Goal: Information Seeking & Learning: Learn about a topic

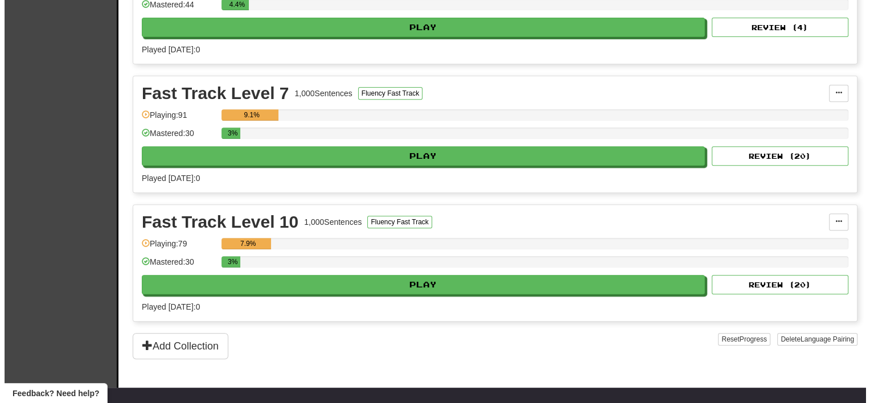
scroll to position [342, 0]
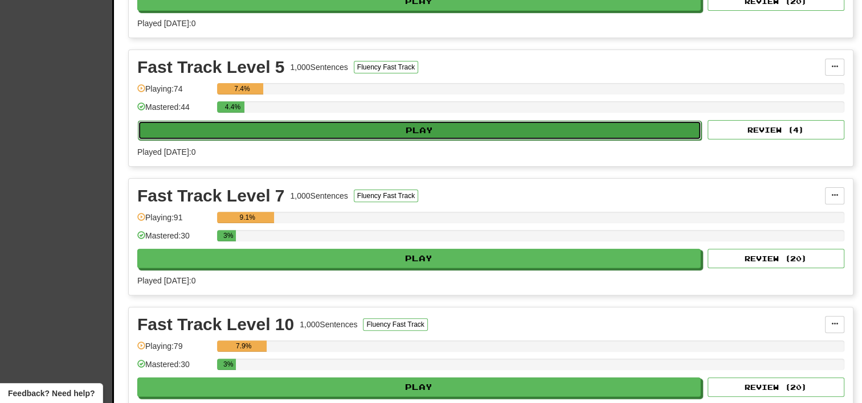
click at [347, 123] on button "Play" at bounding box center [419, 130] width 563 height 19
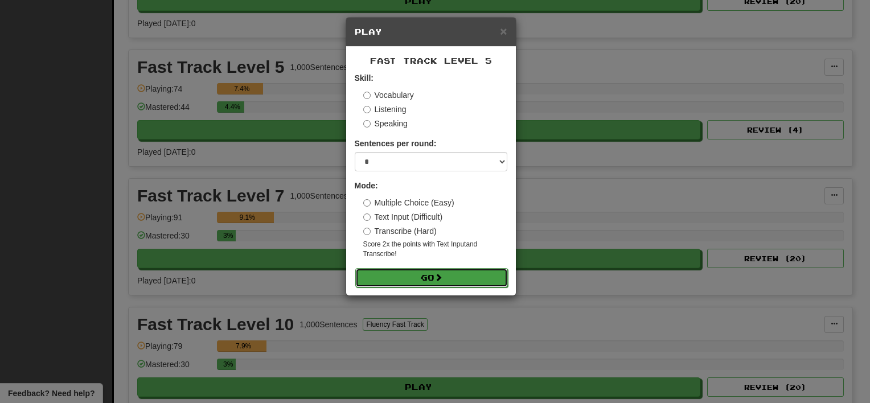
click at [431, 278] on button "Go" at bounding box center [431, 277] width 153 height 19
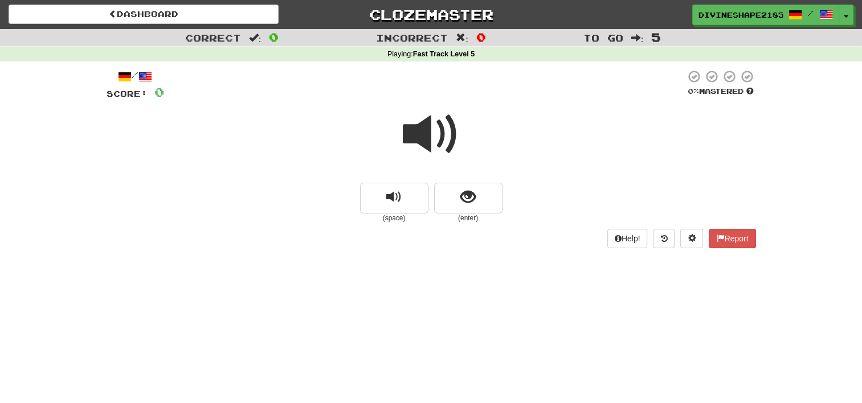
click at [449, 138] on span at bounding box center [431, 134] width 57 height 57
click at [475, 199] on span "show sentence" at bounding box center [467, 197] width 15 height 15
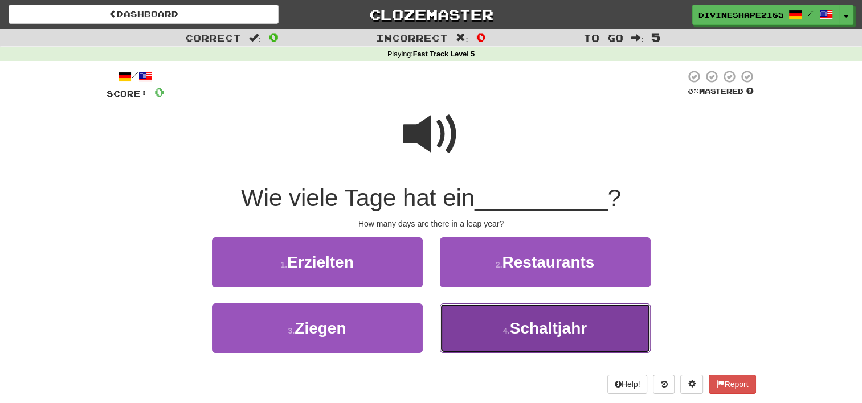
click at [500, 321] on button "4 . Schaltjahr" at bounding box center [545, 329] width 211 height 50
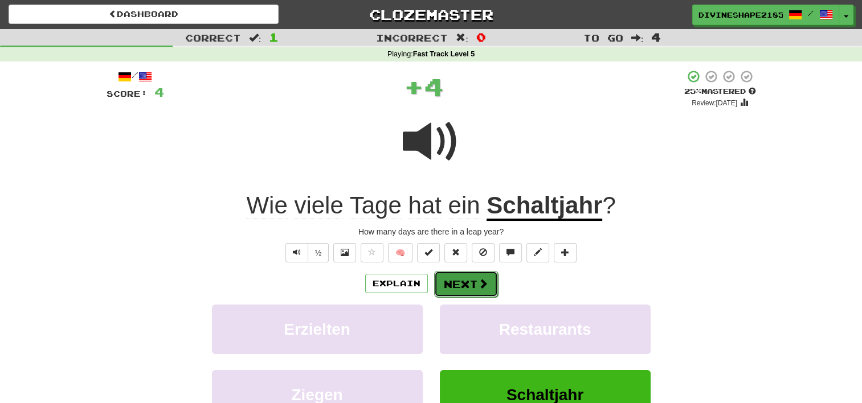
click at [468, 273] on button "Next" at bounding box center [466, 284] width 64 height 26
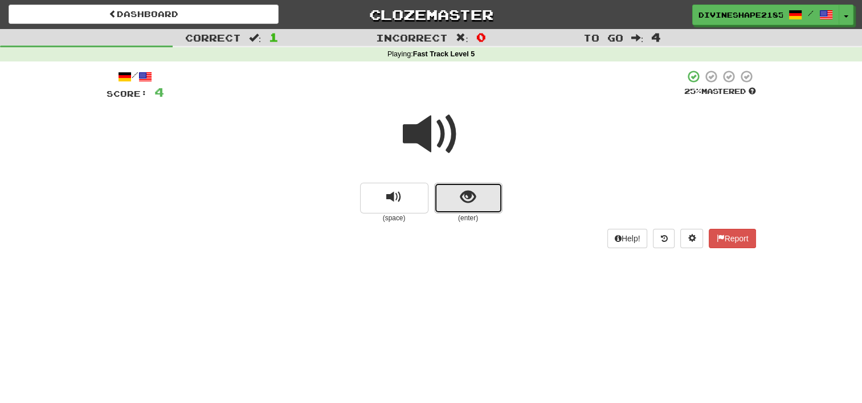
click at [483, 201] on button "show sentence" at bounding box center [468, 198] width 68 height 31
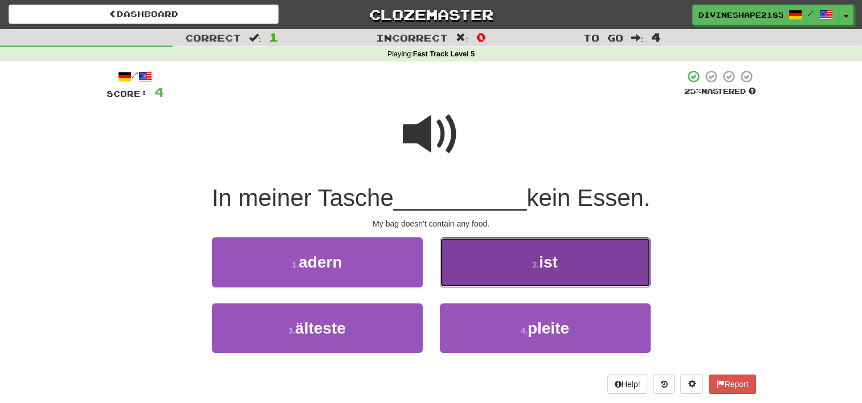
click at [588, 274] on button "2 . ist" at bounding box center [545, 263] width 211 height 50
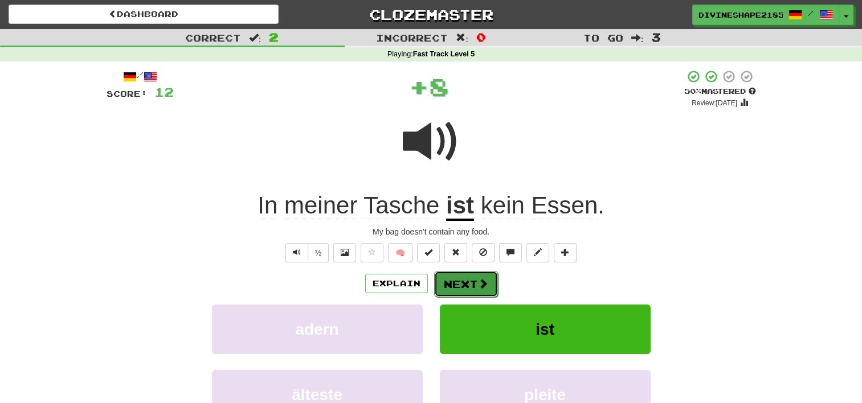
click at [455, 281] on button "Next" at bounding box center [466, 284] width 64 height 26
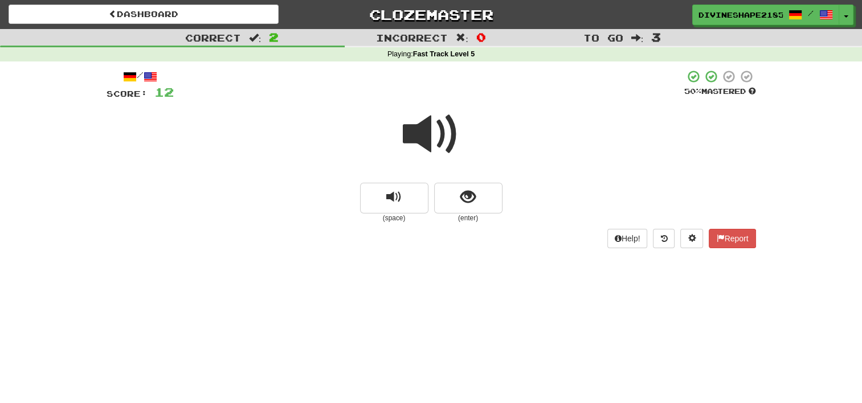
click at [431, 139] on span at bounding box center [431, 134] width 57 height 57
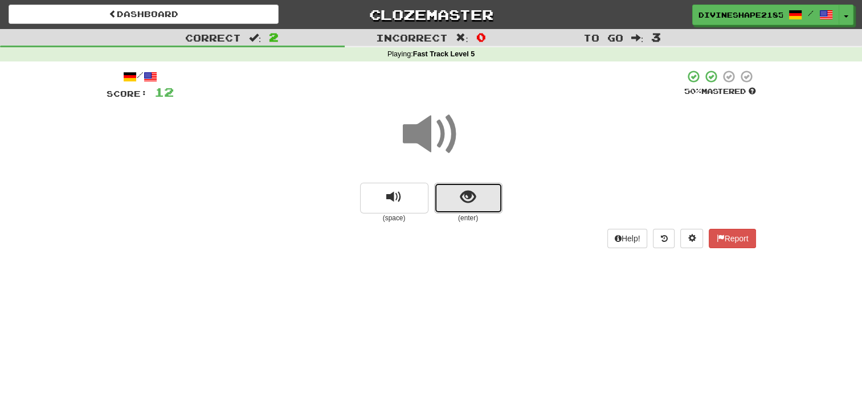
click at [461, 202] on span "show sentence" at bounding box center [467, 197] width 15 height 15
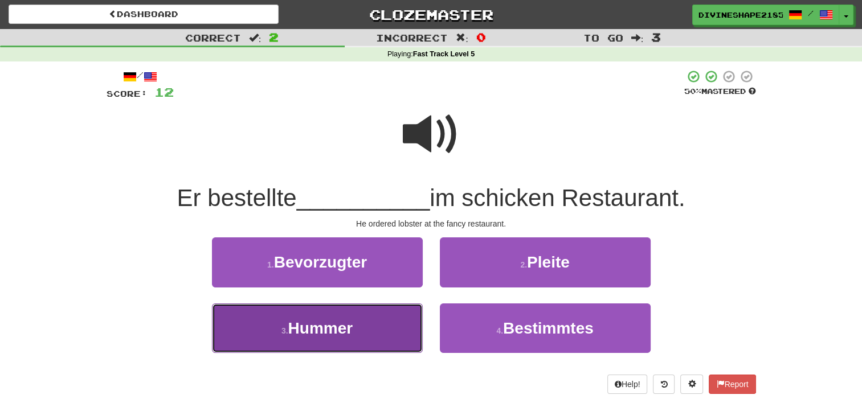
click at [343, 320] on span "Hummer" at bounding box center [320, 329] width 65 height 18
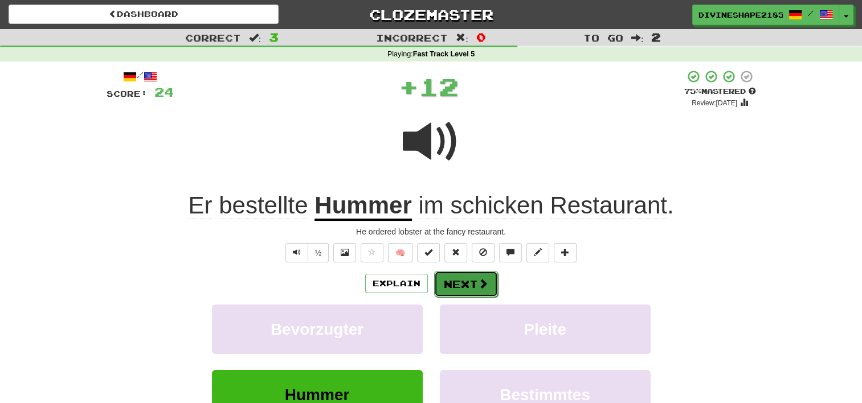
click at [475, 277] on button "Next" at bounding box center [466, 284] width 64 height 26
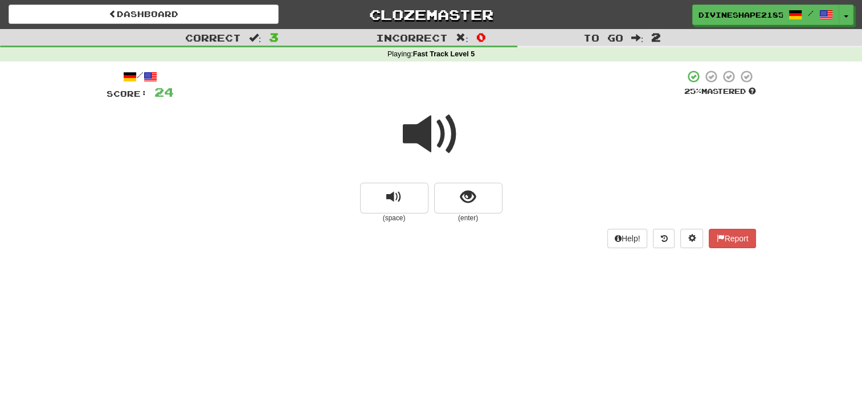
click at [429, 134] on span at bounding box center [431, 134] width 57 height 57
click at [481, 192] on button "show sentence" at bounding box center [468, 198] width 68 height 31
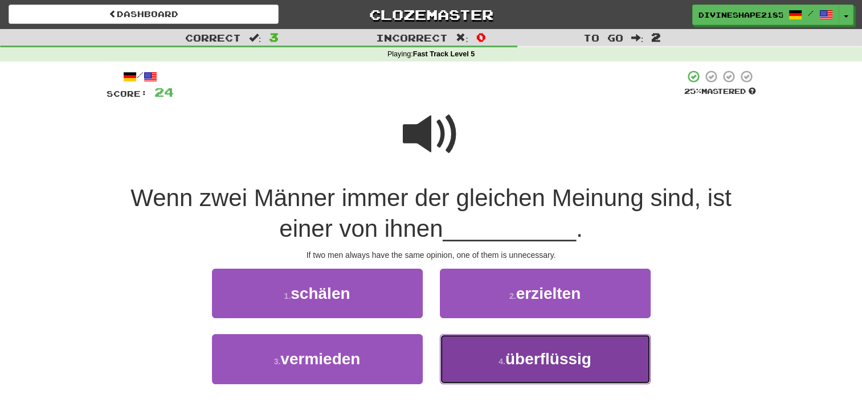
click at [545, 355] on span "überflüssig" at bounding box center [548, 359] width 86 height 18
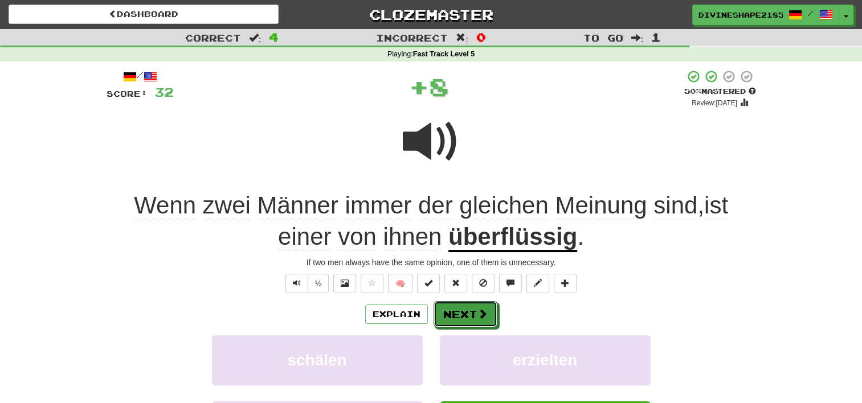
click at [473, 315] on button "Next" at bounding box center [466, 314] width 64 height 26
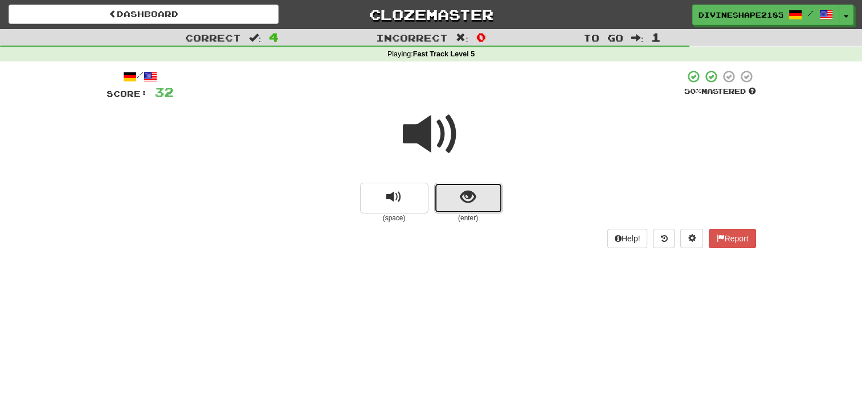
click at [479, 195] on button "show sentence" at bounding box center [468, 198] width 68 height 31
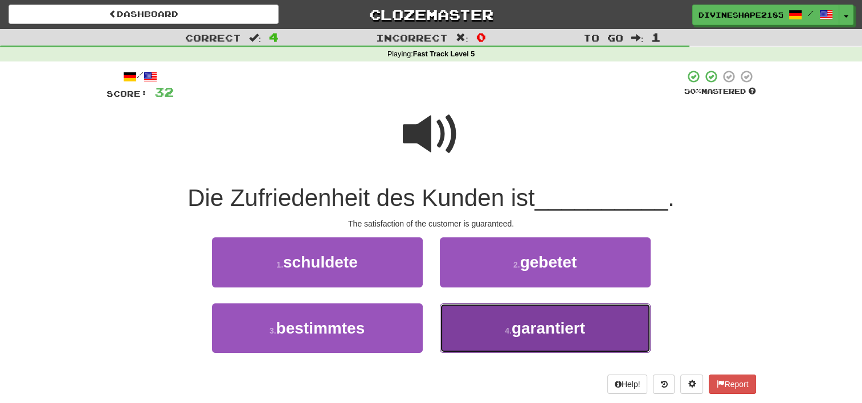
click at [513, 321] on span "garantiert" at bounding box center [548, 329] width 73 height 18
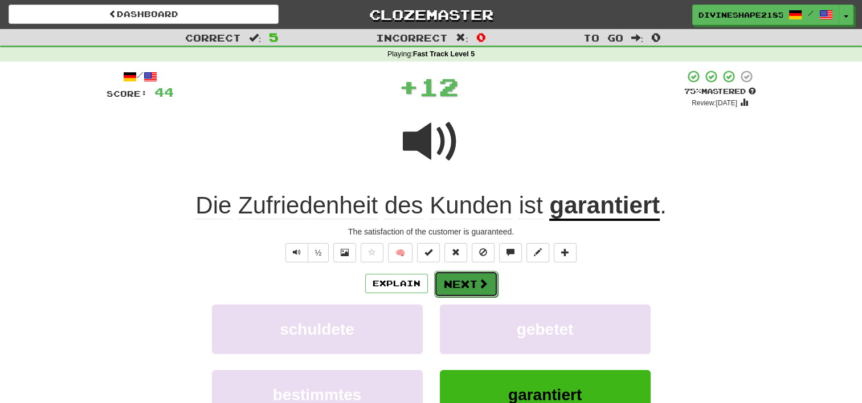
click at [484, 284] on span at bounding box center [483, 284] width 10 height 10
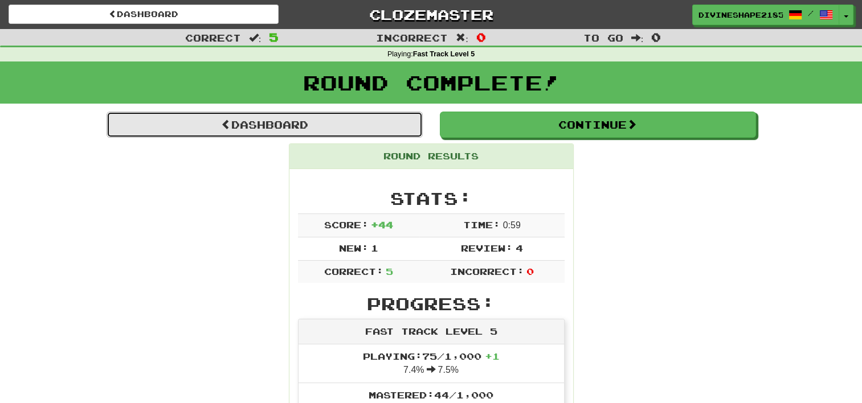
click at [346, 128] on link "Dashboard" at bounding box center [265, 125] width 316 height 26
